Goal: Task Accomplishment & Management: Manage account settings

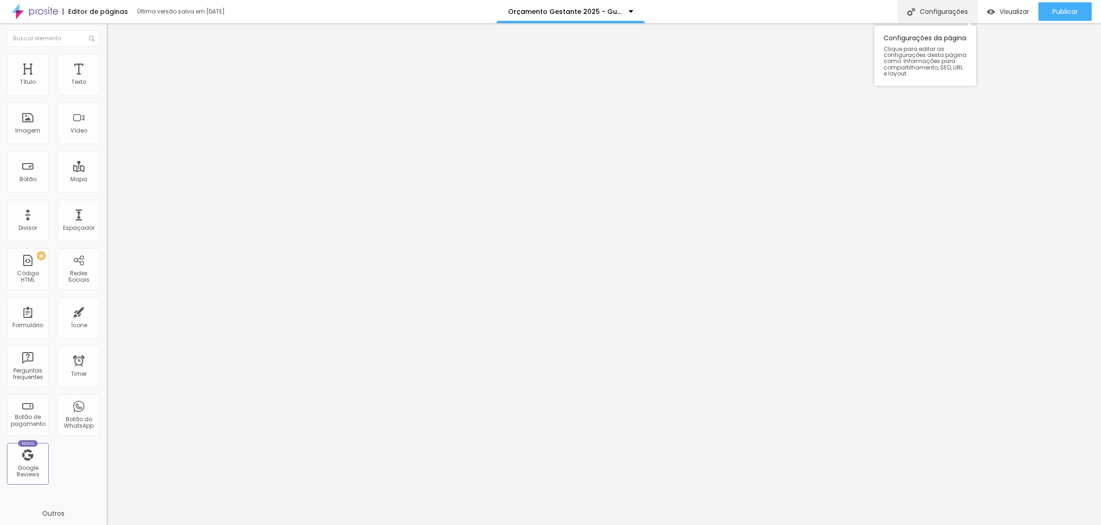
click at [928, 10] on div "Configurações" at bounding box center [937, 11] width 80 height 23
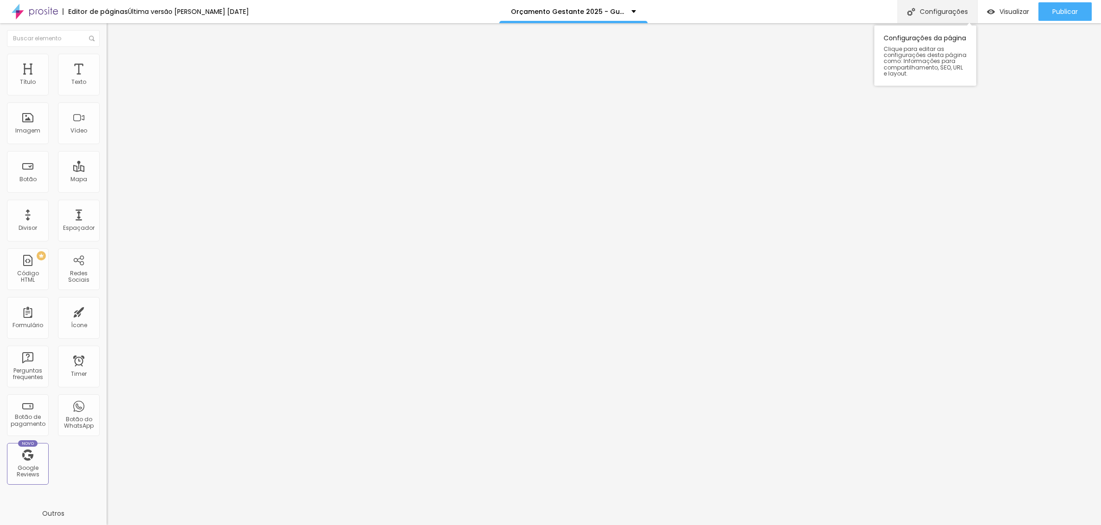
click at [932, 13] on div "Configurações" at bounding box center [937, 11] width 80 height 23
